Goal: Task Accomplishment & Management: Complete application form

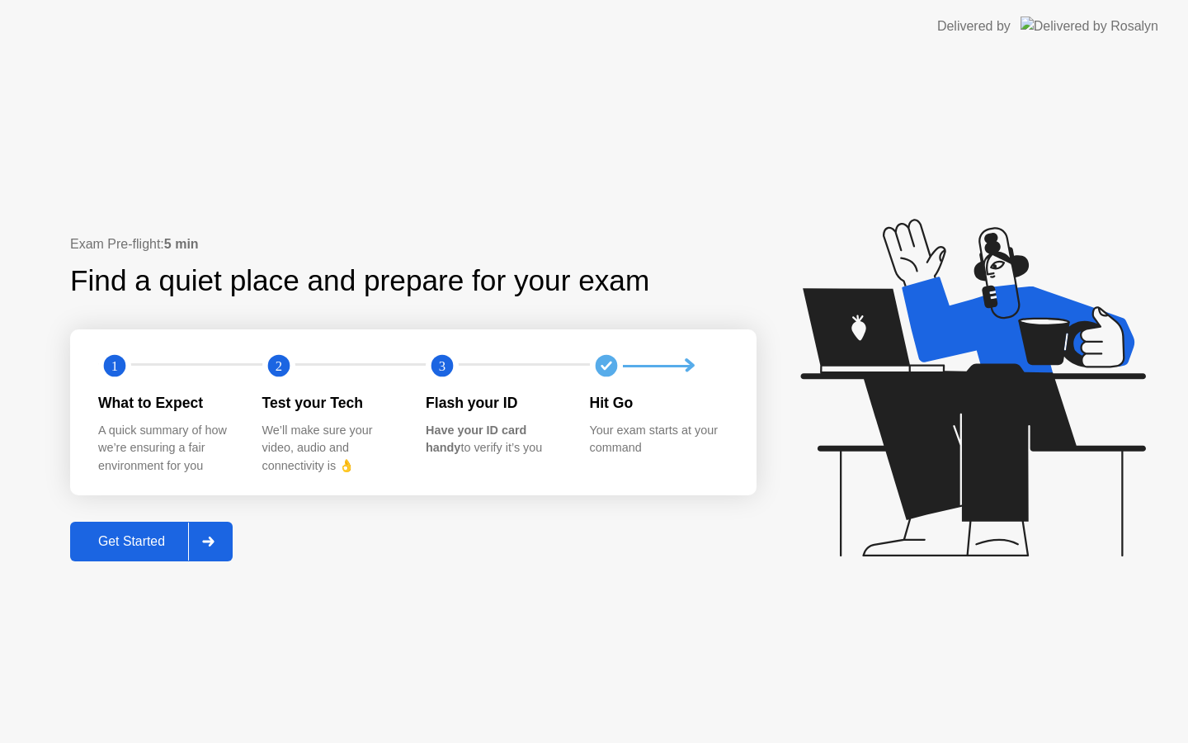
click at [174, 536] on div "Get Started" at bounding box center [131, 541] width 113 height 15
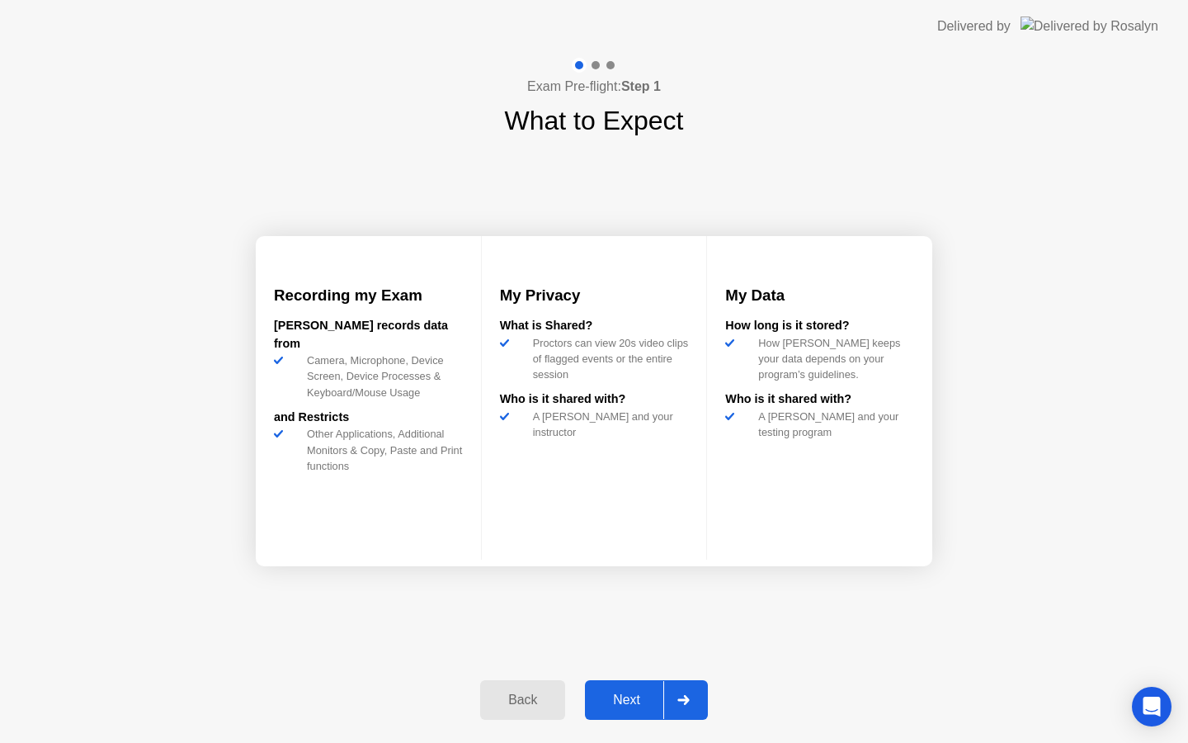
click at [640, 685] on button "Next" at bounding box center [646, 700] width 123 height 40
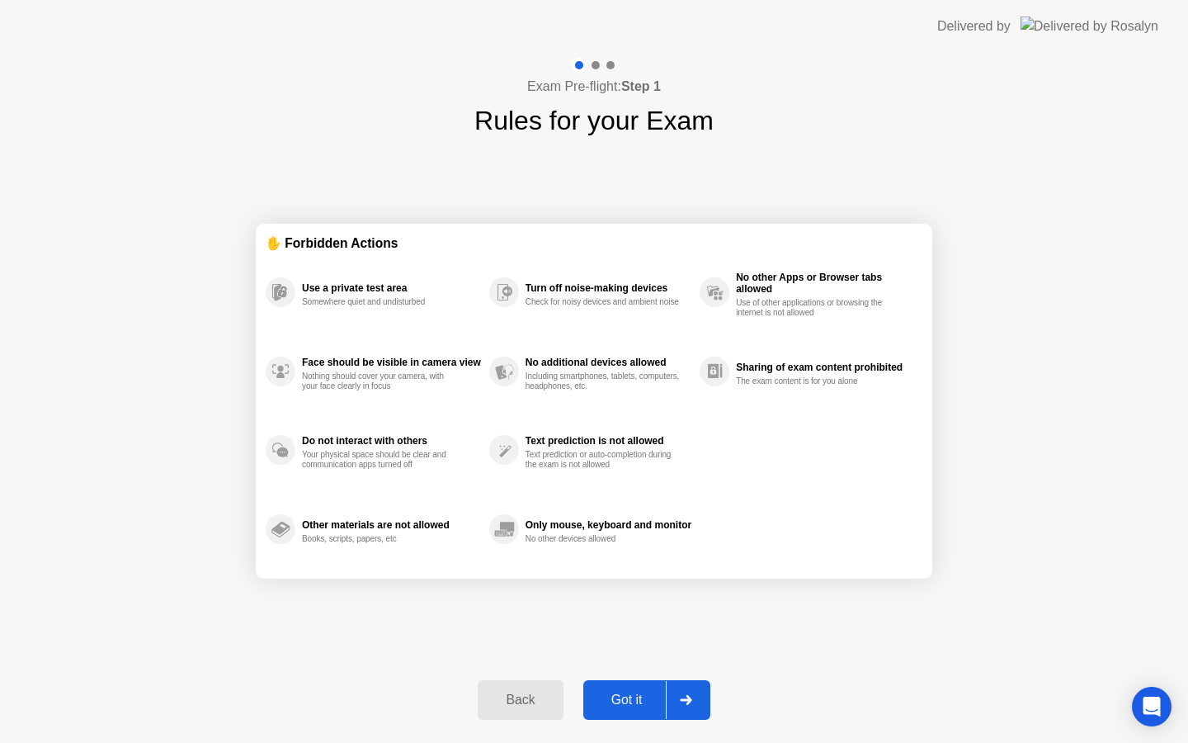
click at [631, 707] on div "Got it" at bounding box center [627, 699] width 78 height 15
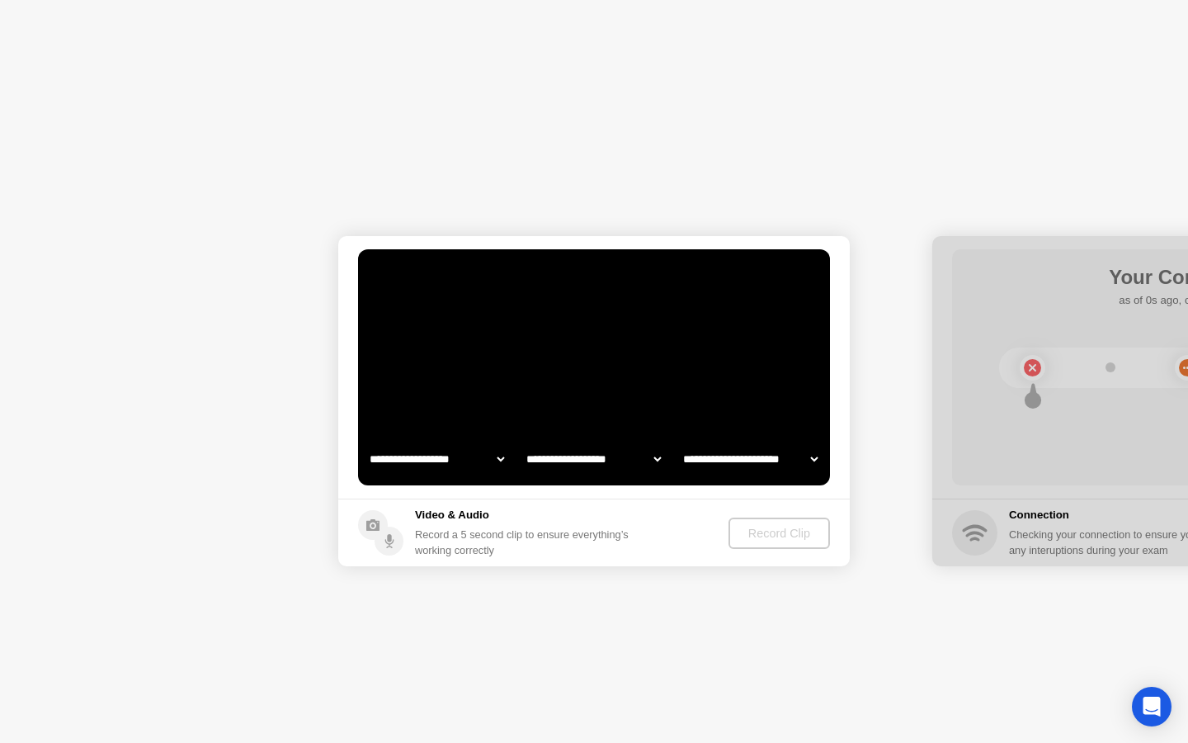
select select "**********"
select select "*******"
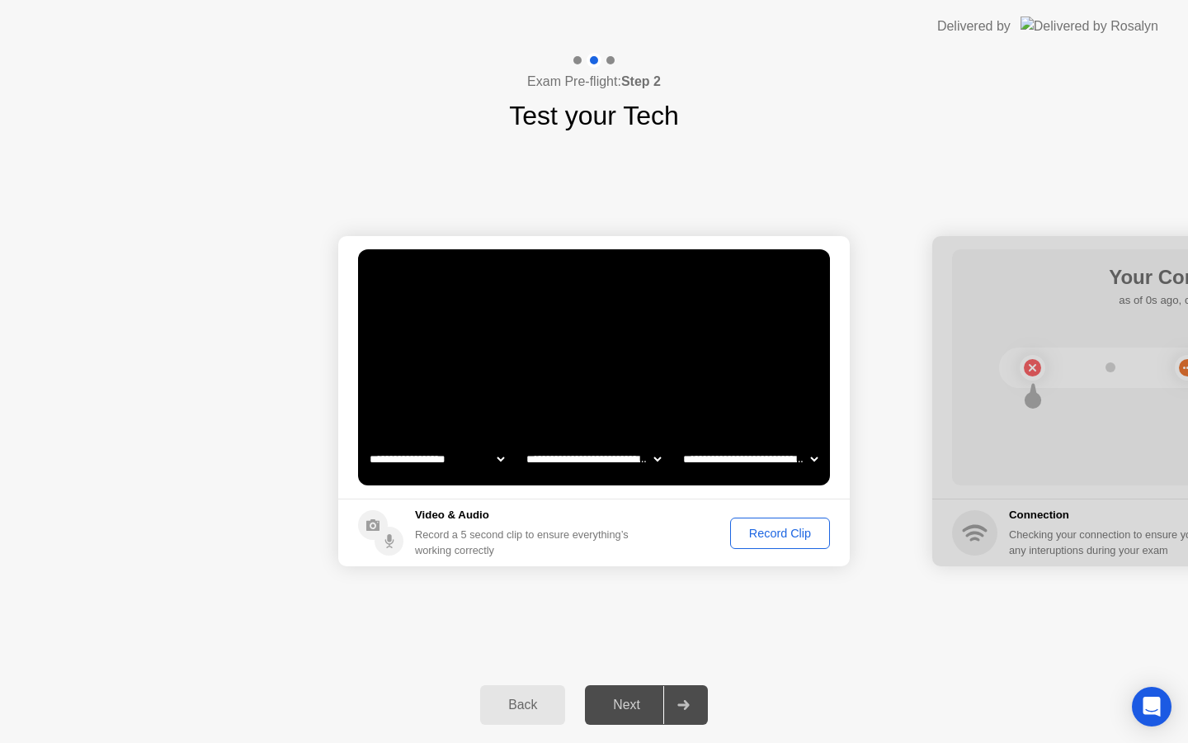
click at [754, 531] on div "Record Clip" at bounding box center [780, 532] width 88 height 13
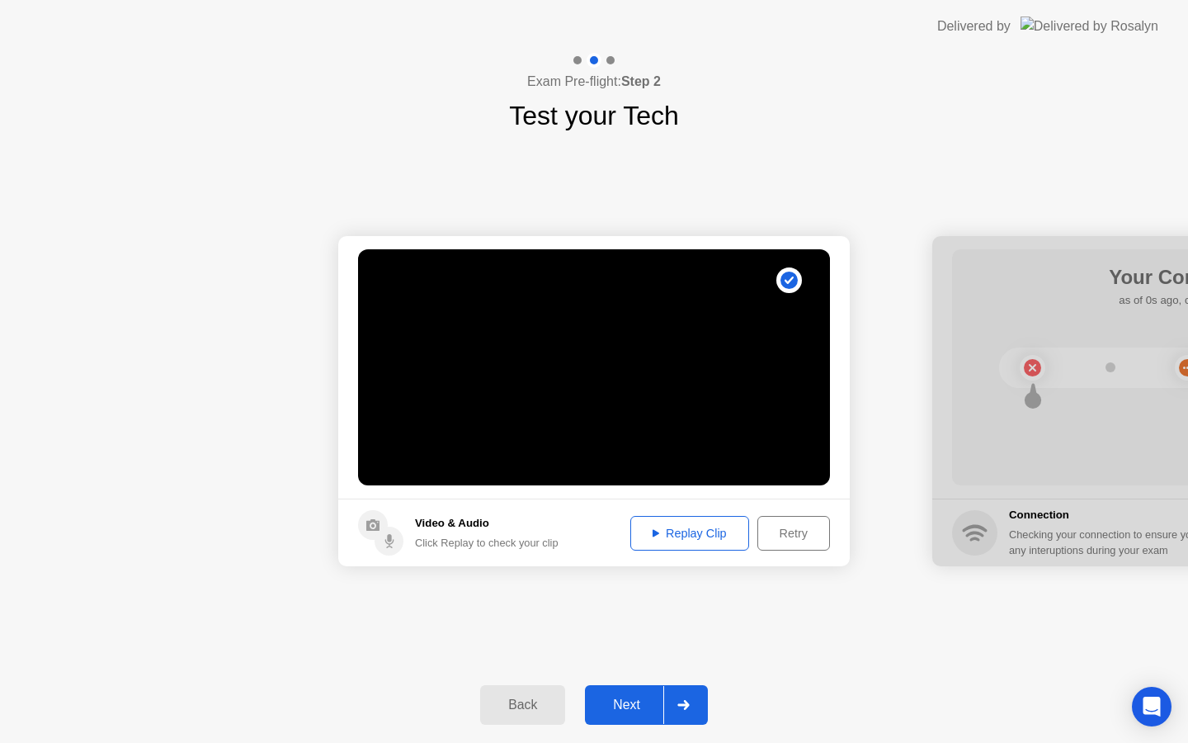
click at [613, 716] on button "Next" at bounding box center [646, 705] width 123 height 40
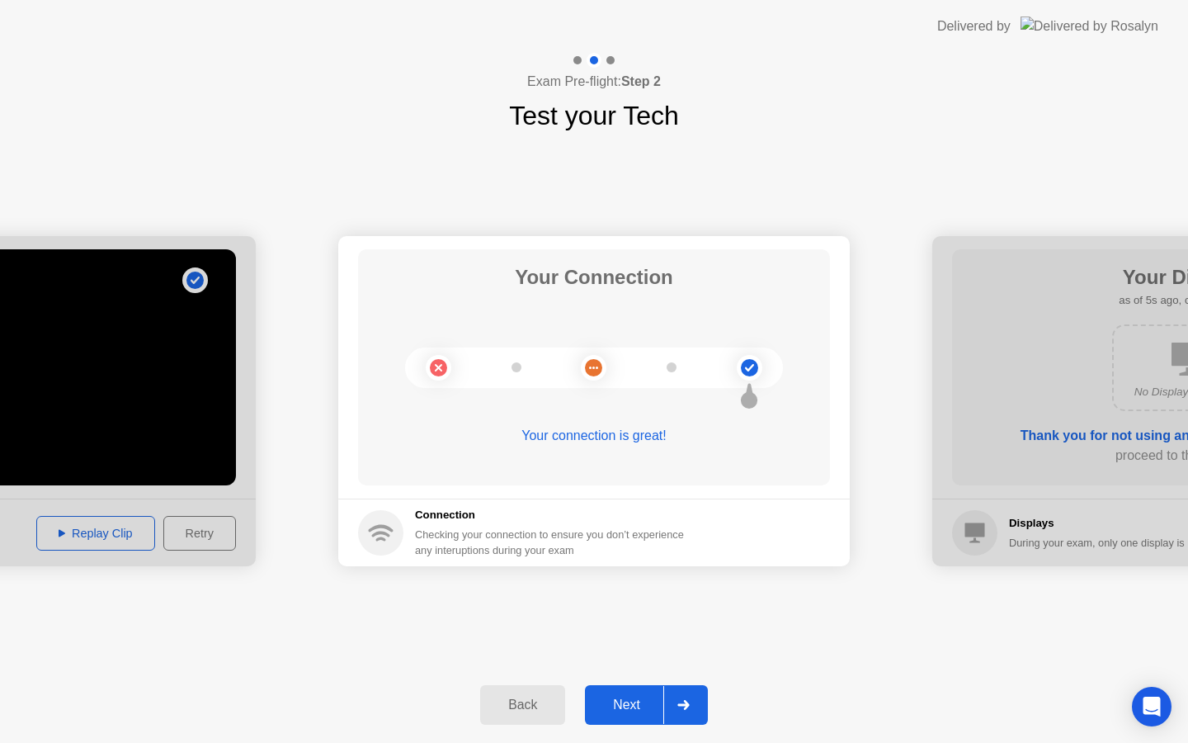
click at [611, 705] on div "Next" at bounding box center [626, 704] width 73 height 15
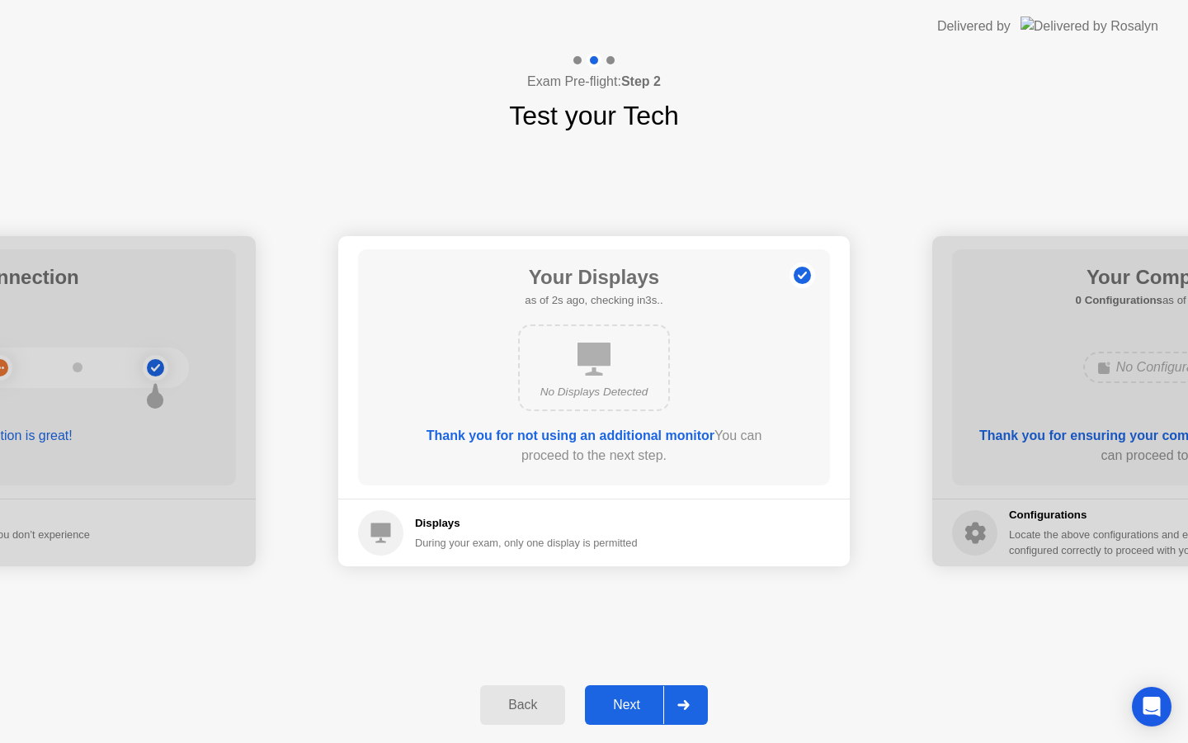
click at [615, 697] on div "Next" at bounding box center [626, 704] width 73 height 15
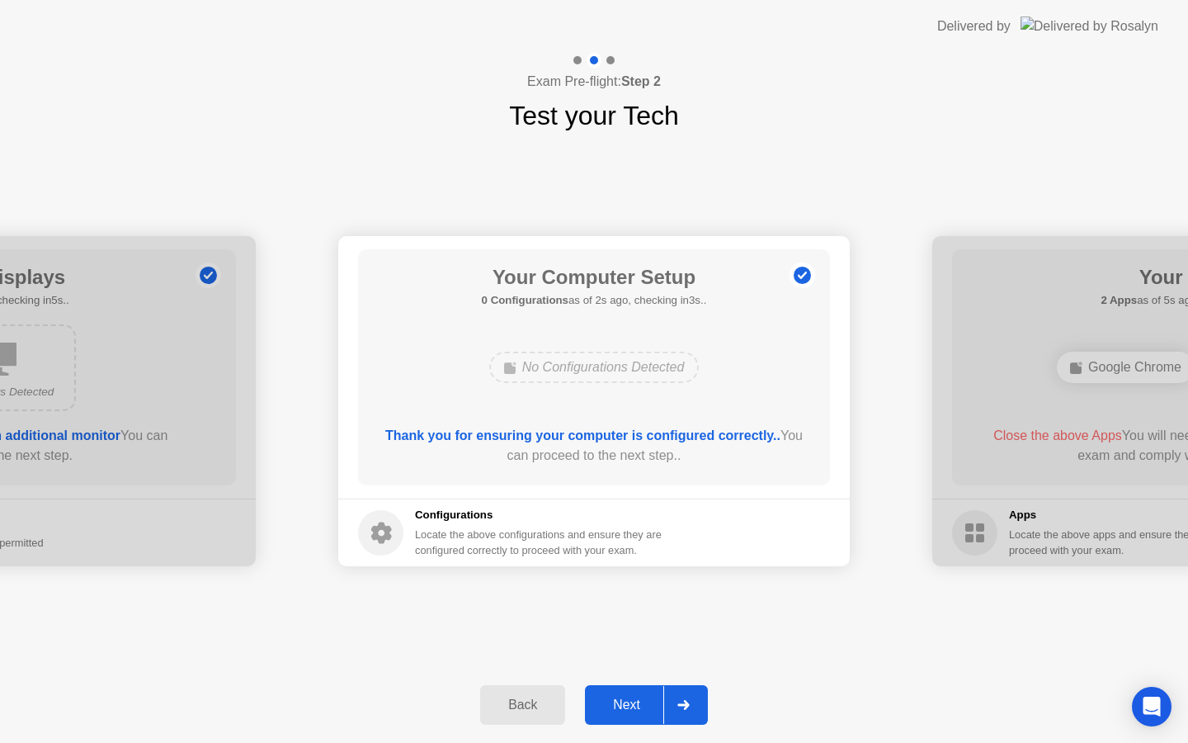
click at [622, 702] on div "Next" at bounding box center [626, 704] width 73 height 15
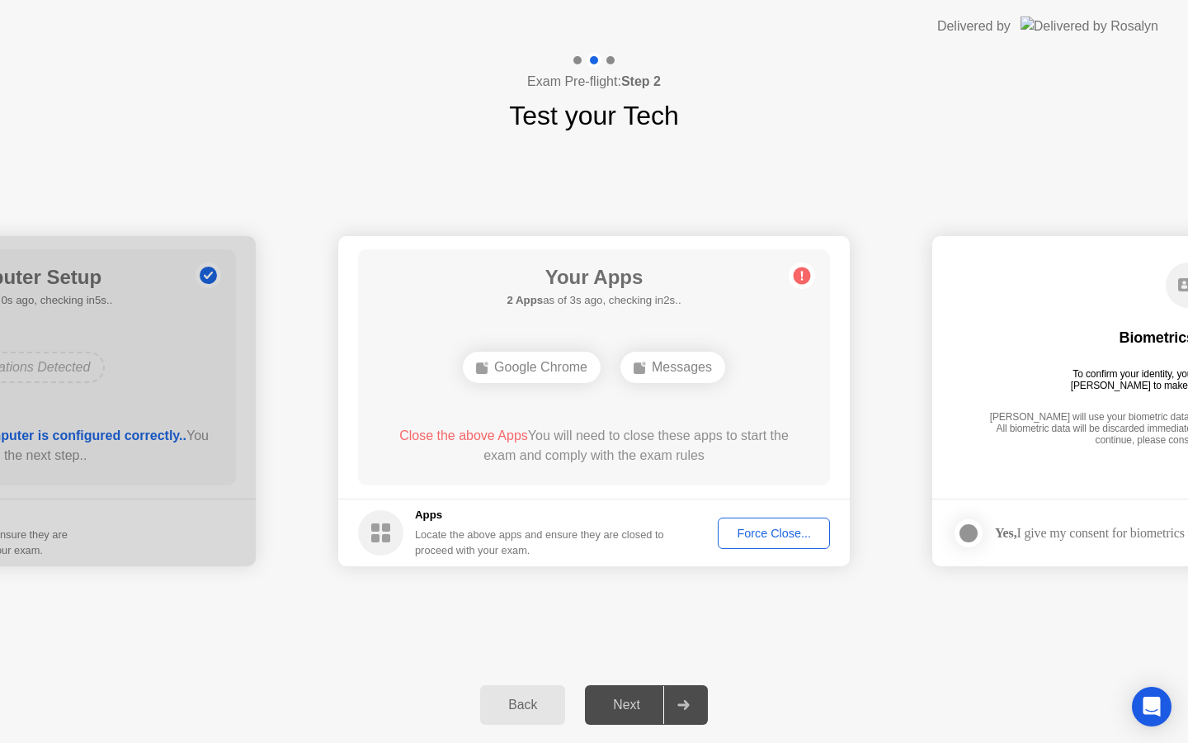
click at [765, 537] on div "Force Close..." at bounding box center [774, 532] width 101 height 13
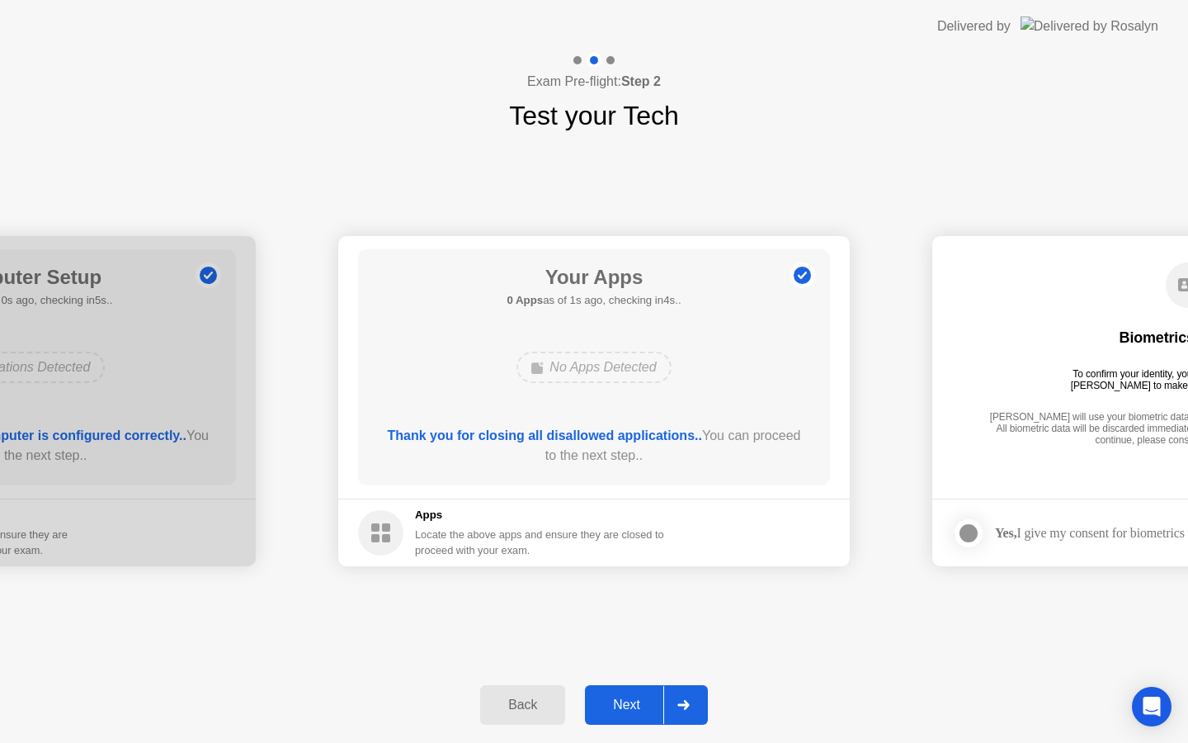
click at [616, 692] on button "Next" at bounding box center [646, 705] width 123 height 40
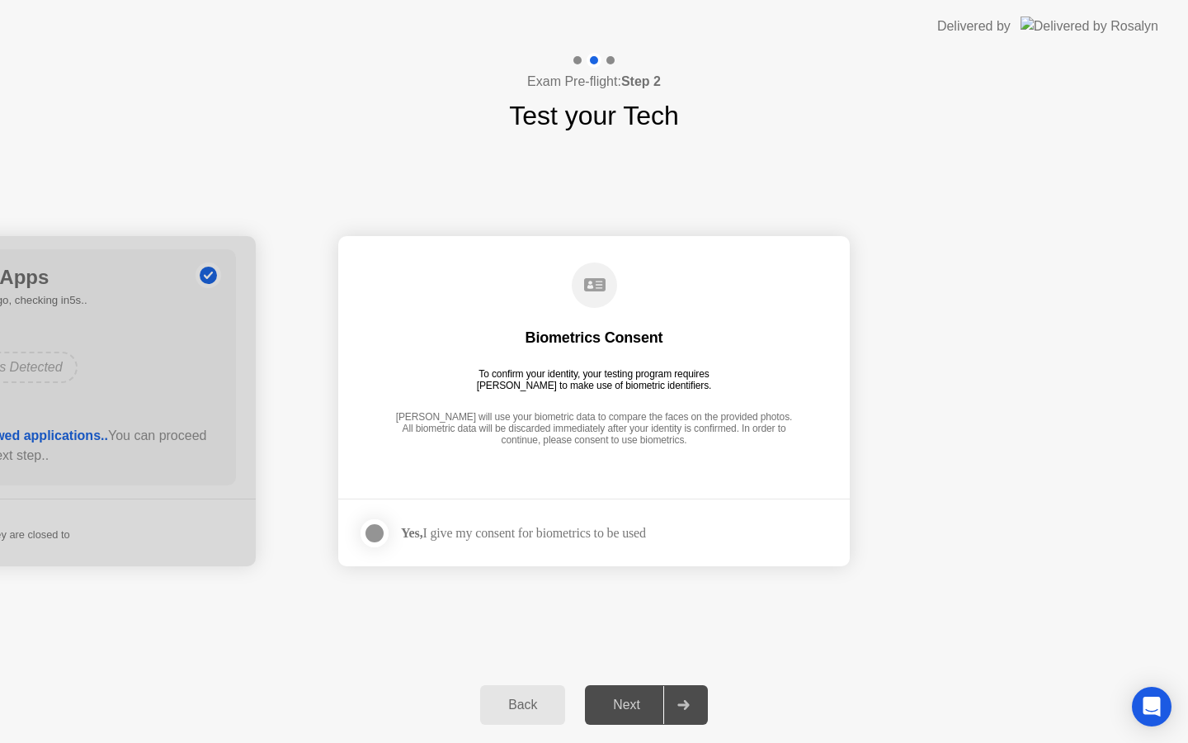
click at [380, 537] on div at bounding box center [375, 533] width 20 height 20
click at [632, 693] on button "Next" at bounding box center [646, 705] width 123 height 40
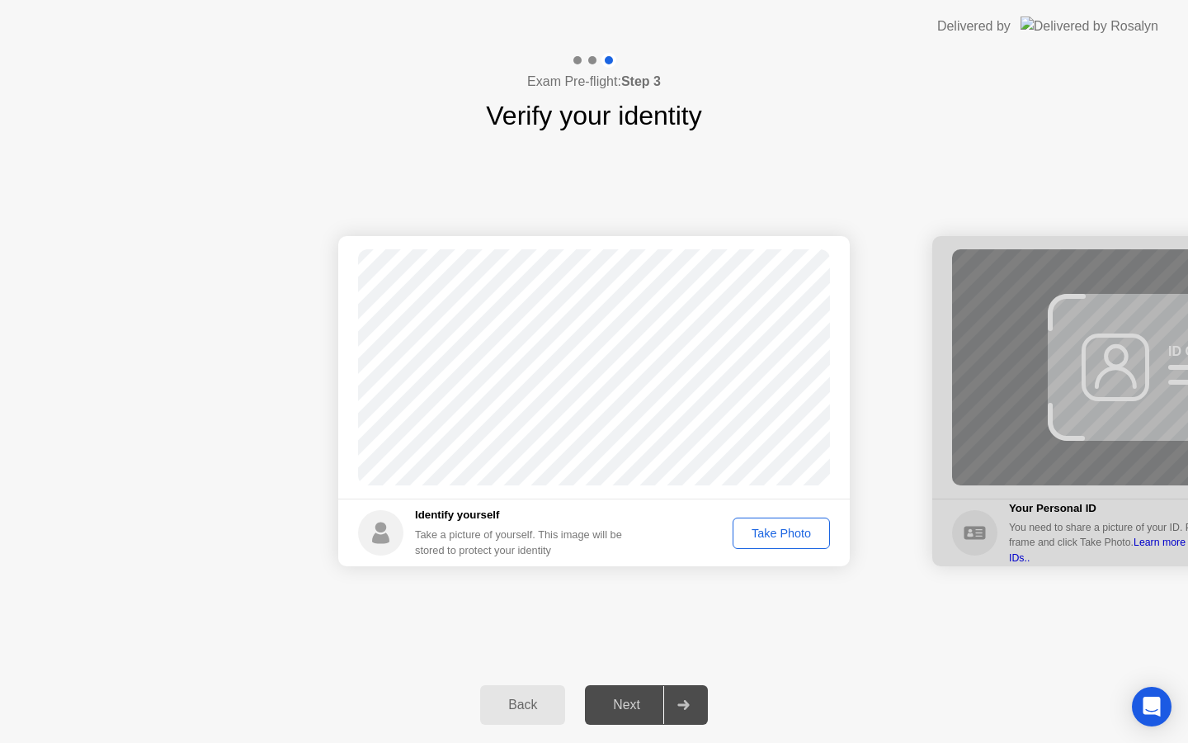
click at [765, 536] on div "Take Photo" at bounding box center [781, 532] width 86 height 13
click at [600, 710] on div "Next" at bounding box center [626, 704] width 73 height 15
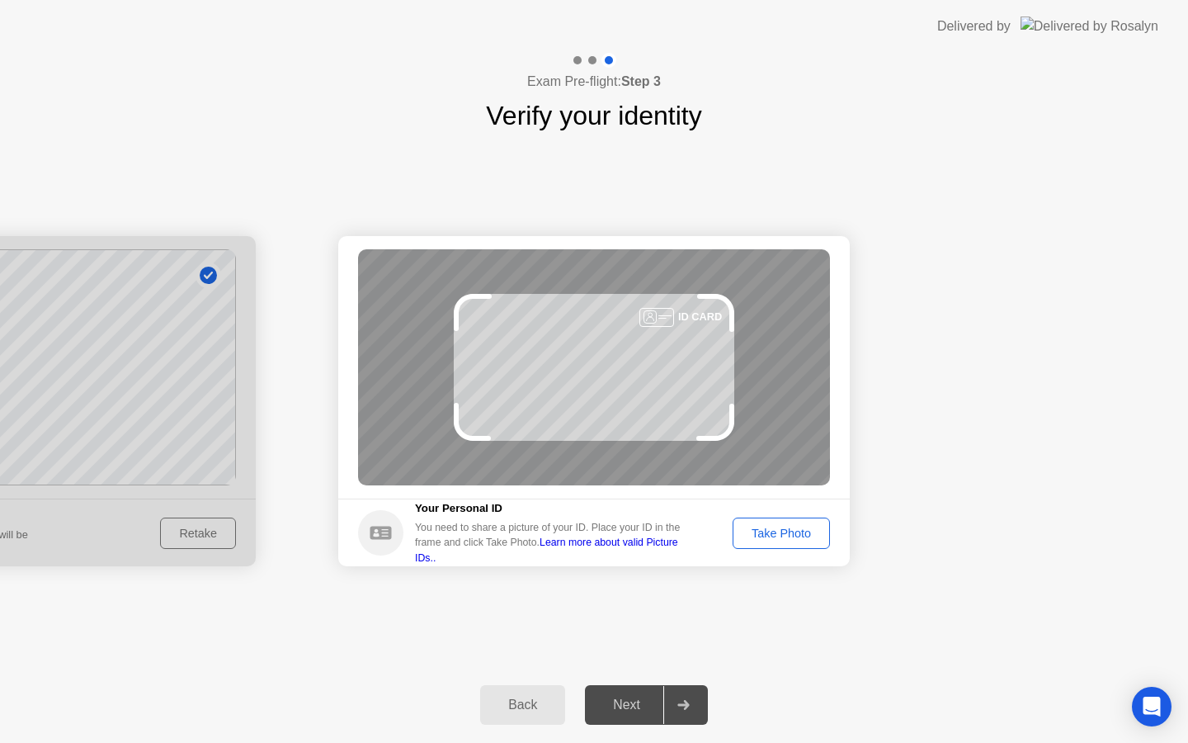
click at [799, 542] on button "Take Photo" at bounding box center [781, 532] width 97 height 31
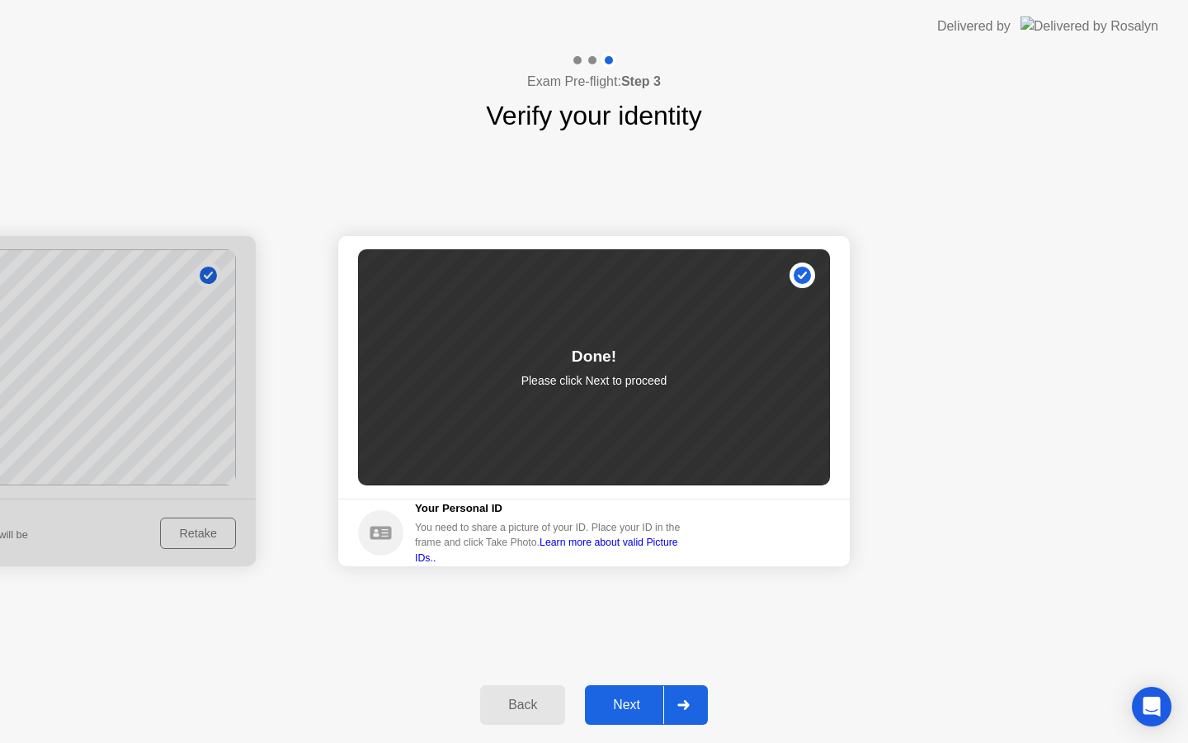
click at [645, 697] on div "Next" at bounding box center [626, 704] width 73 height 15
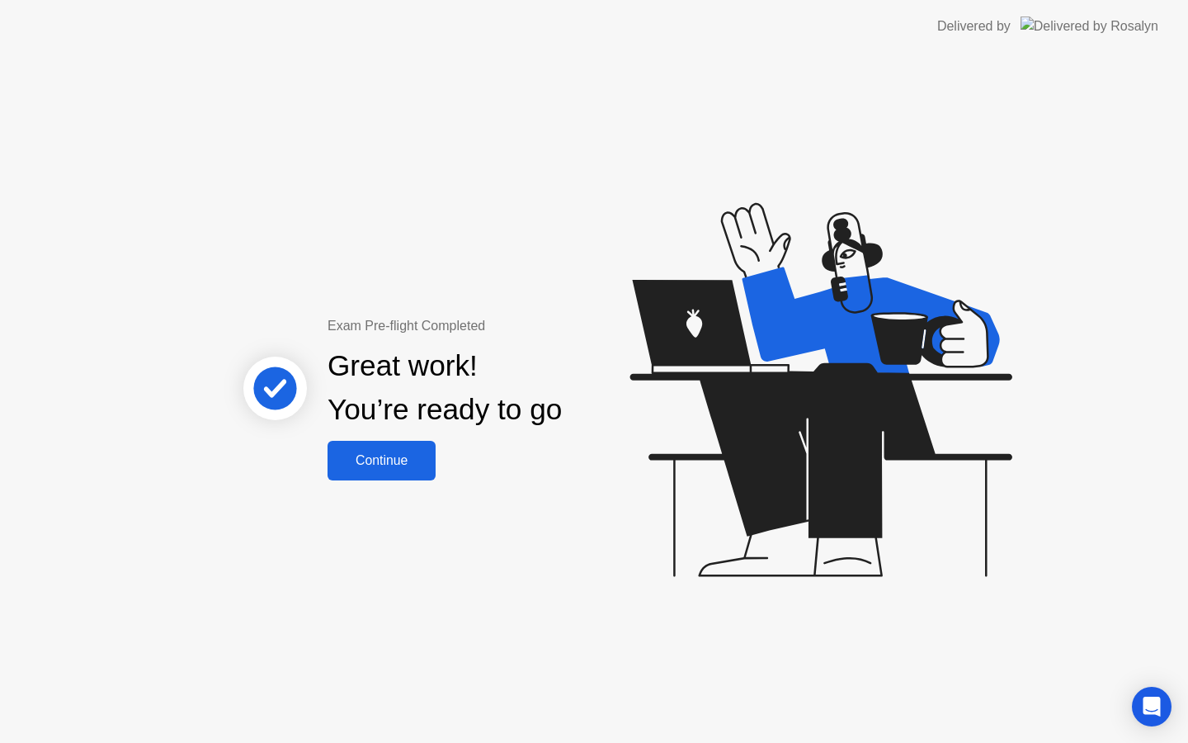
click at [419, 475] on button "Continue" at bounding box center [382, 461] width 108 height 40
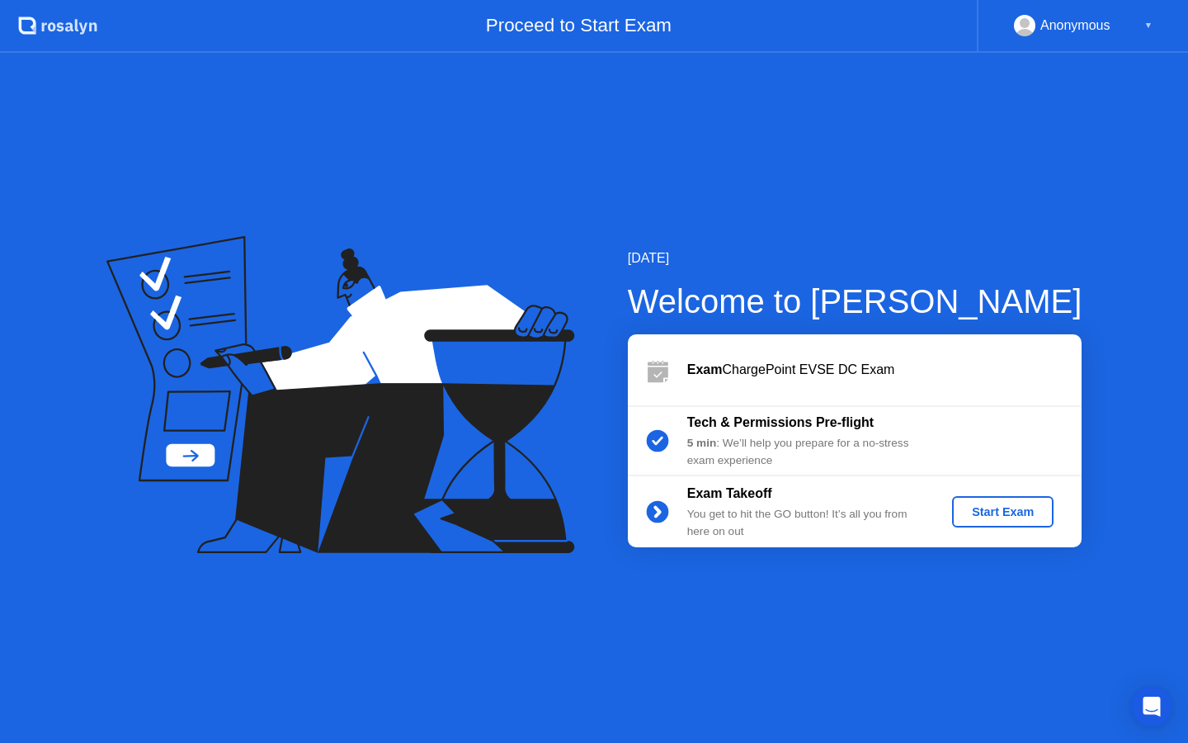
click at [1001, 515] on div "Start Exam" at bounding box center [1003, 511] width 88 height 13
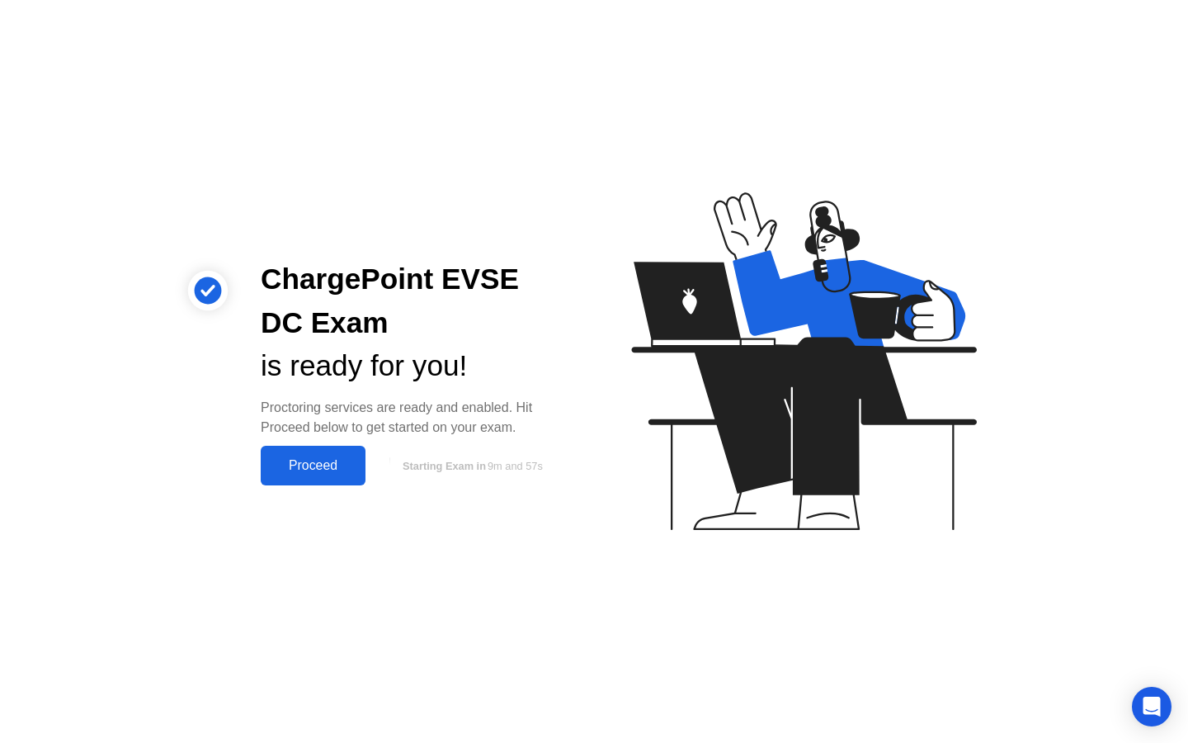
click at [331, 460] on div "Proceed" at bounding box center [313, 465] width 95 height 15
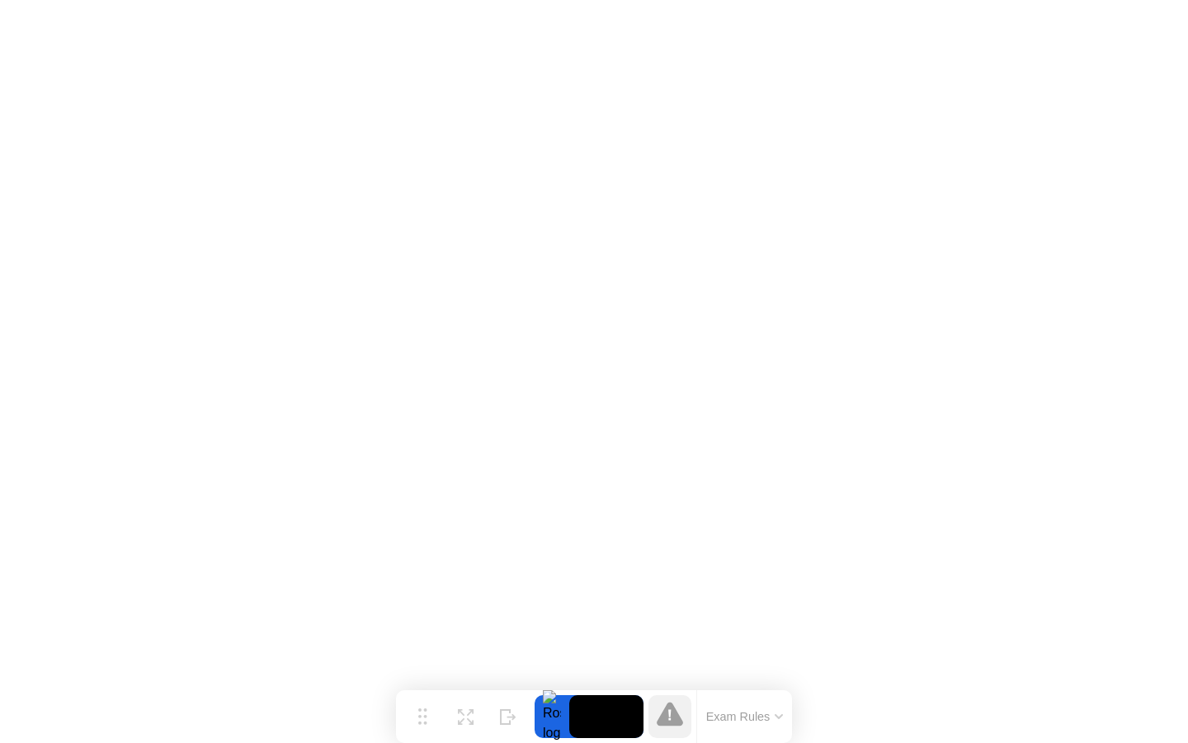
click at [775, 710] on button "Exam Rules" at bounding box center [744, 716] width 87 height 15
